Goal: Task Accomplishment & Management: Use online tool/utility

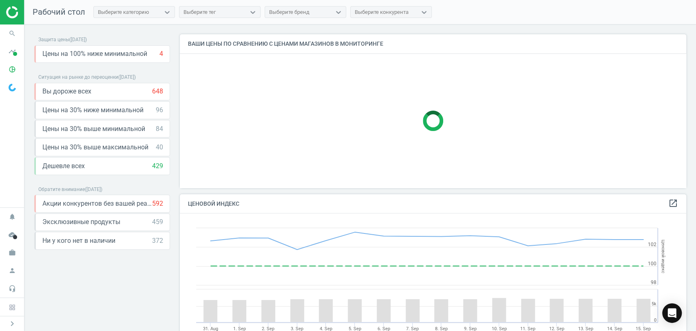
scroll to position [167, 514]
click at [12, 53] on span "timeline" at bounding box center [12, 51] width 24 height 18
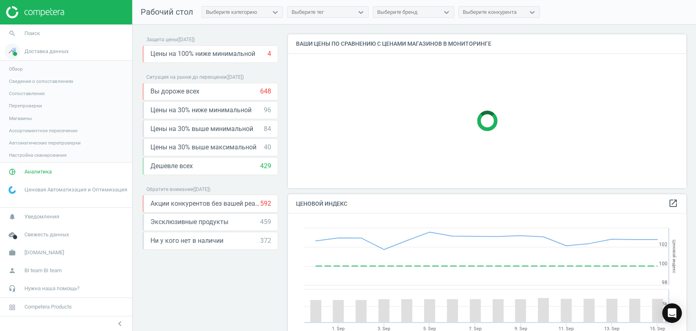
scroll to position [202, 406]
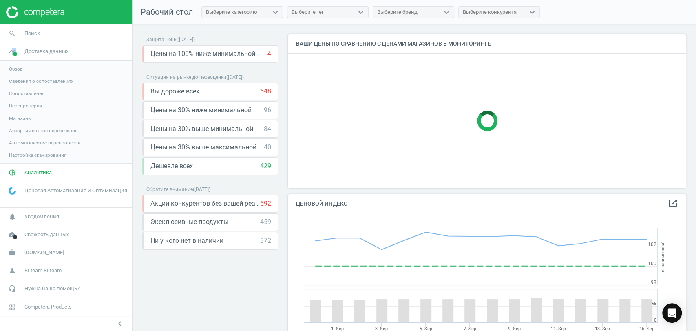
click at [17, 120] on span "Магазины" at bounding box center [20, 118] width 23 height 7
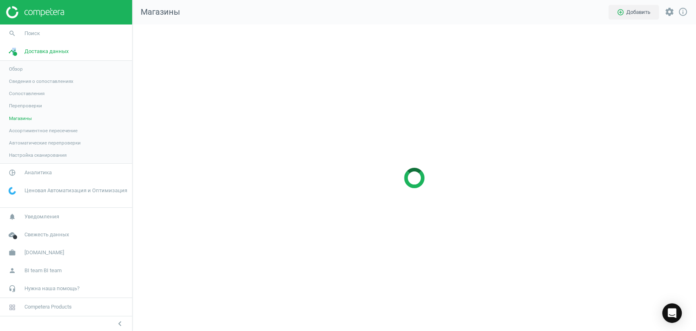
scroll to position [320, 578]
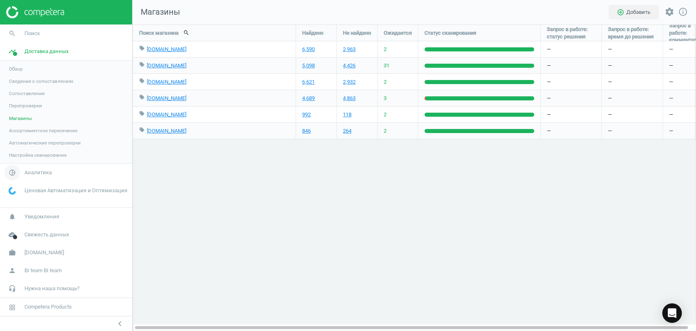
click at [34, 170] on span "Аналитика" at bounding box center [37, 172] width 27 height 7
click at [20, 99] on span "Товары" at bounding box center [17, 99] width 17 height 7
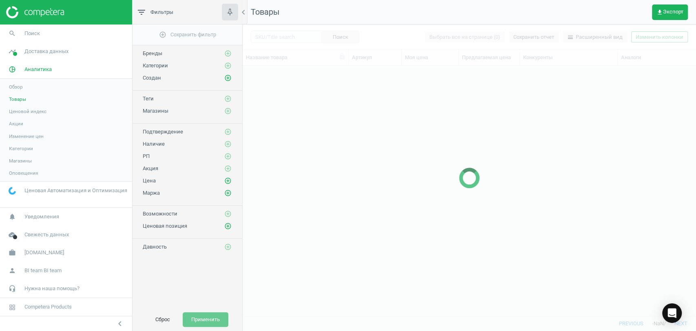
scroll to position [235, 446]
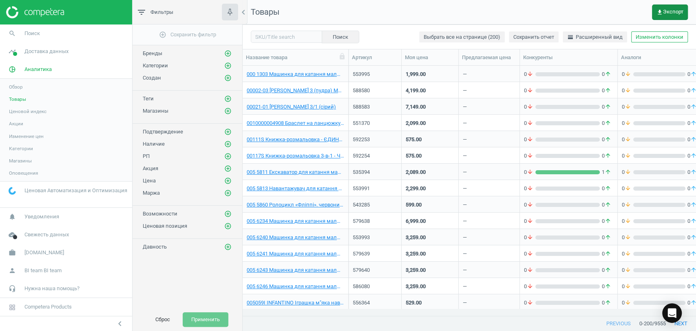
click at [669, 11] on span "get_app Экспорт" at bounding box center [670, 12] width 27 height 7
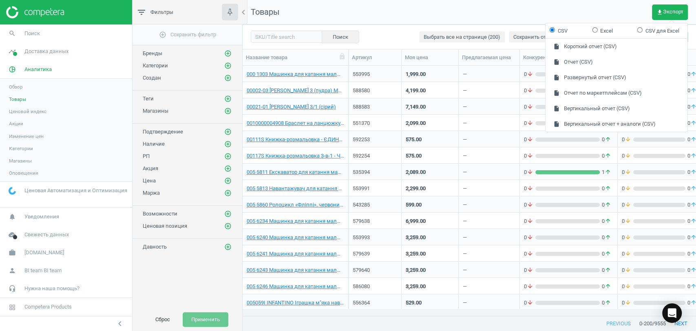
click at [604, 29] on label "Excel" at bounding box center [602, 30] width 20 height 7
click at [598, 29] on input "Excel" at bounding box center [594, 29] width 5 height 5
radio input "true"
click at [599, 49] on button "insert_drive_file Короткий отчет (Excel)" at bounding box center [617, 47] width 142 height 16
